Goal: Information Seeking & Learning: Learn about a topic

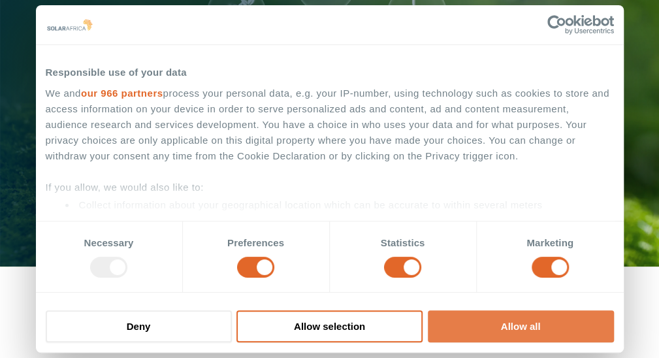
click at [575, 323] on button "Allow all" at bounding box center [521, 326] width 186 height 32
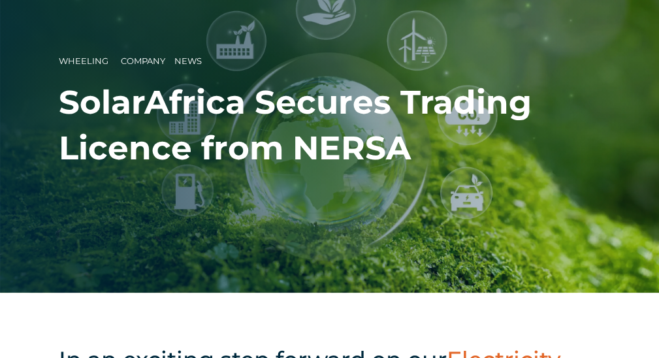
click at [174, 97] on h1 "SolarAfrica Secures Trading Licence from NERSA" at bounding box center [330, 125] width 542 height 91
click at [188, 61] on span "News" at bounding box center [187, 61] width 27 height 10
click at [90, 57] on span "Wheeling" at bounding box center [84, 61] width 50 height 10
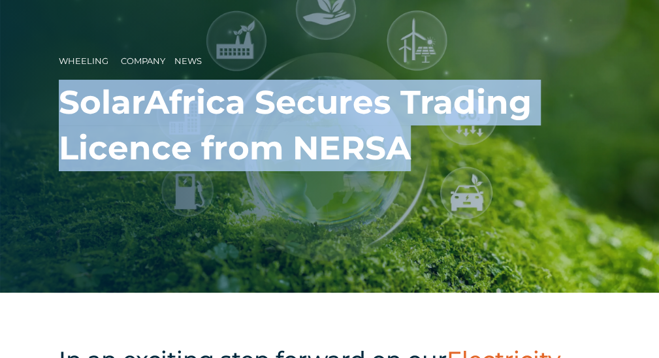
drag, startPoint x: 64, startPoint y: 99, endPoint x: 407, endPoint y: 153, distance: 347.3
click at [407, 153] on h1 "SolarAfrica Secures Trading Licence from NERSA" at bounding box center [330, 125] width 542 height 91
copy h1 "SolarAfrica Secures Trading Licence from NERSA"
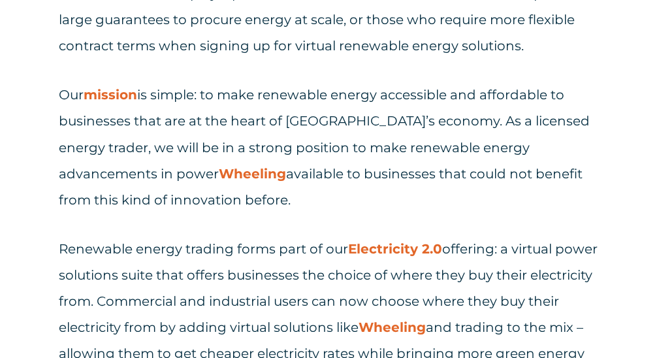
scroll to position [831, 0]
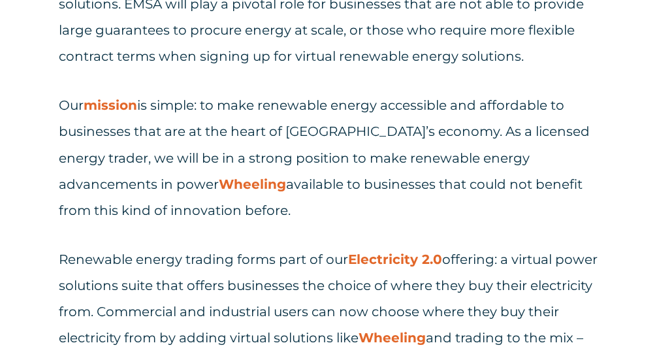
click at [110, 97] on link "mission" at bounding box center [111, 105] width 54 height 16
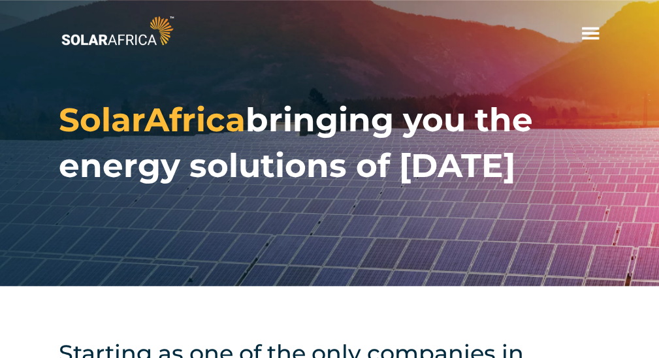
click at [588, 33] on span "hello" at bounding box center [591, 34] width 20 height 20
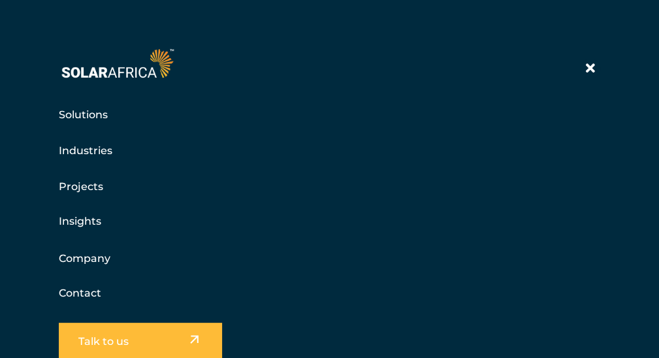
click at [75, 257] on link "Company" at bounding box center [85, 258] width 52 height 16
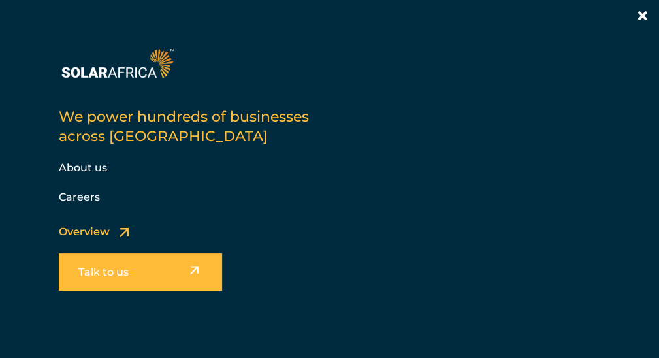
click at [82, 163] on link "About us" at bounding box center [83, 167] width 48 height 12
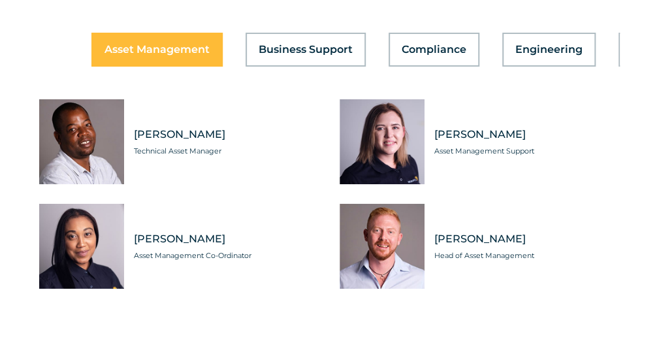
scroll to position [3790, 0]
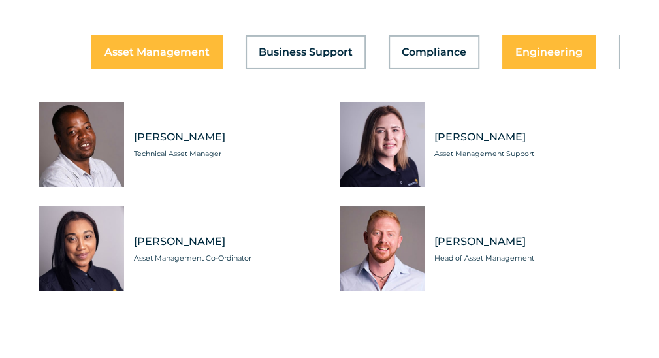
click at [532, 58] on span "Engineering" at bounding box center [549, 52] width 67 height 10
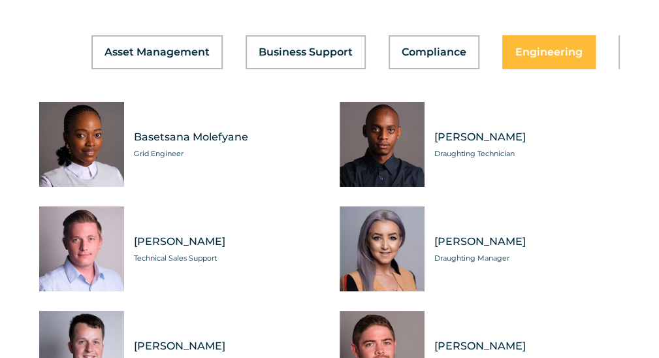
drag, startPoint x: 532, startPoint y: 66, endPoint x: 668, endPoint y: 73, distance: 136.8
click at [619, 69] on button "Finance" at bounding box center [653, 52] width 69 height 34
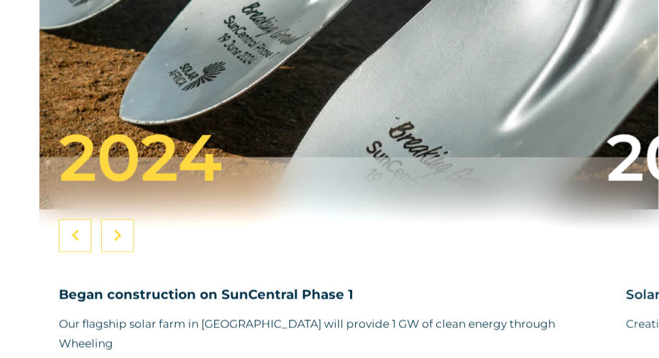
scroll to position [5013, 0]
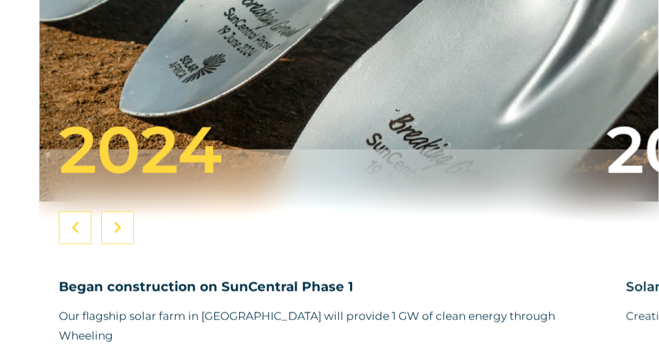
click at [117, 235] on icon at bounding box center [118, 228] width 8 height 13
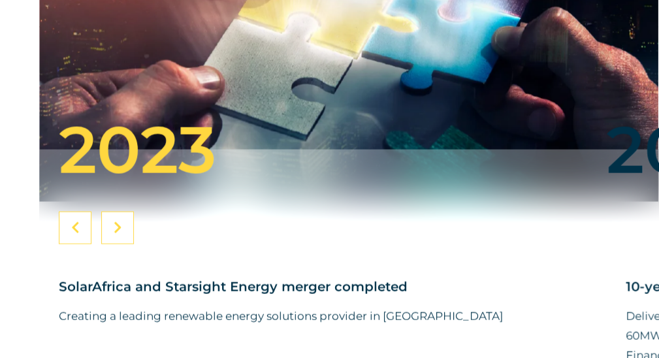
click at [150, 295] on span "SolarAfrica and Starsight Energy merger completed" at bounding box center [233, 287] width 349 height 16
